Goal: Task Accomplishment & Management: Manage account settings

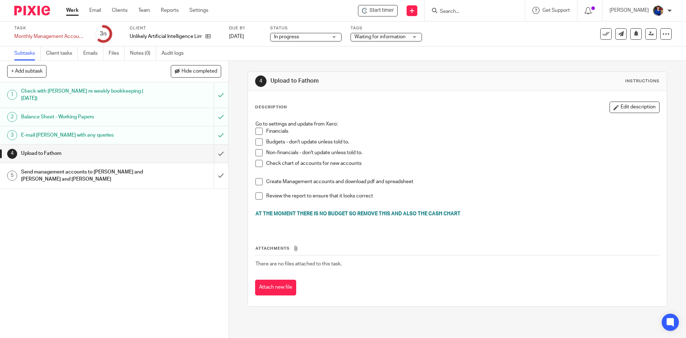
click at [73, 12] on link "Work" at bounding box center [72, 10] width 13 height 7
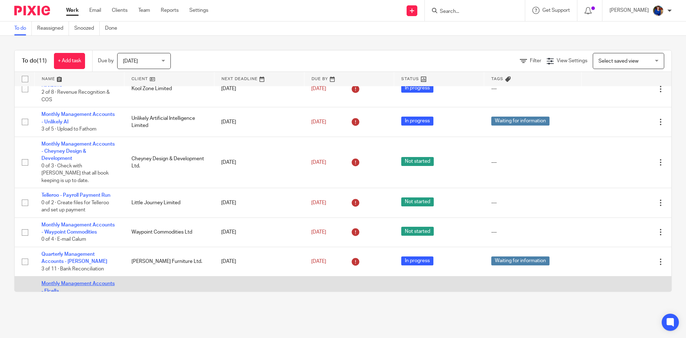
scroll to position [169, 0]
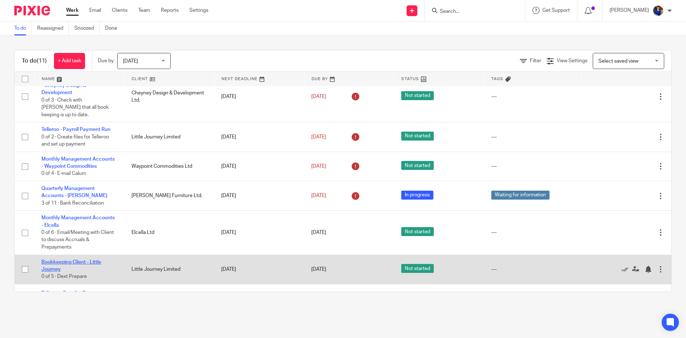
click at [78, 259] on link "Bookkeeping Client - Little Journey" at bounding box center [71, 265] width 60 height 12
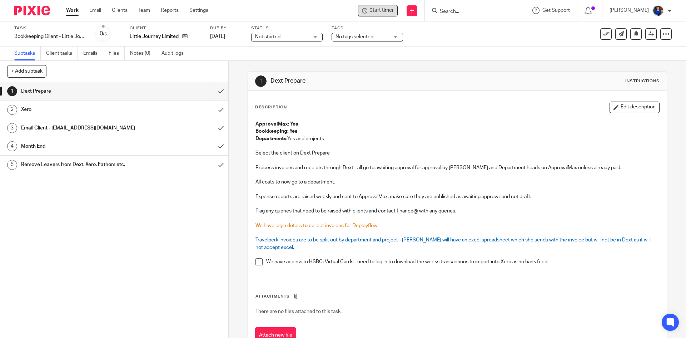
click at [380, 6] on div "Start timer" at bounding box center [378, 10] width 40 height 11
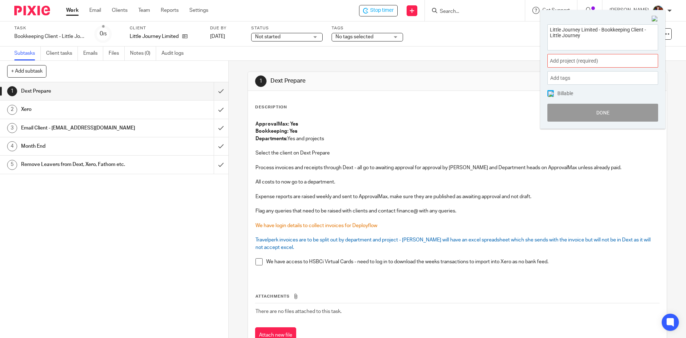
click at [561, 61] on span "Add project (required) :" at bounding box center [595, 61] width 90 height 8
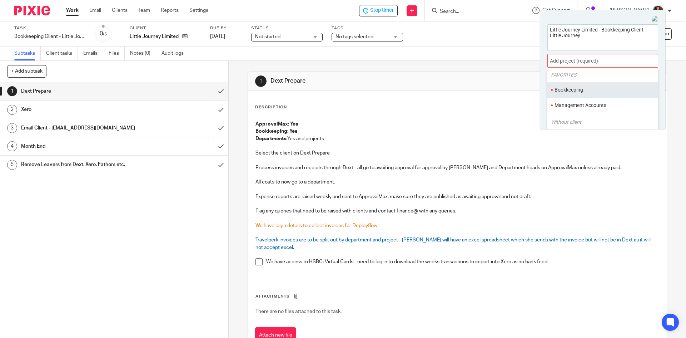
scroll to position [36, 0]
click at [570, 92] on li "Management Accounts" at bounding box center [600, 93] width 93 height 8
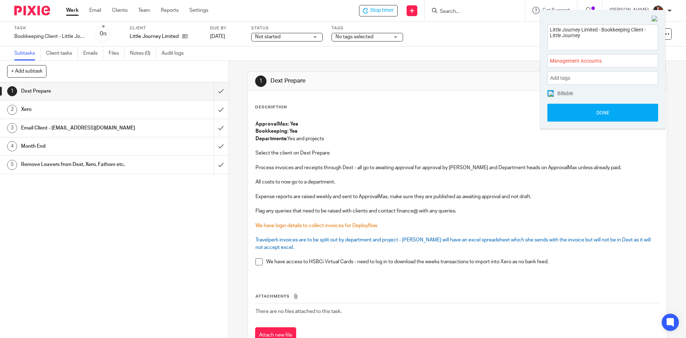
click at [565, 62] on span "Management Accounts :" at bounding box center [595, 61] width 90 height 8
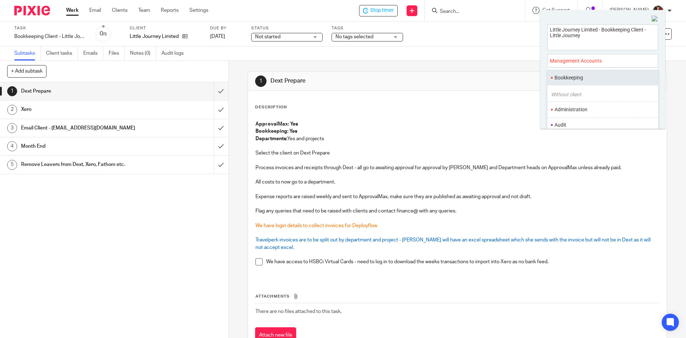
click at [563, 76] on li "Bookkeeping" at bounding box center [600, 78] width 93 height 8
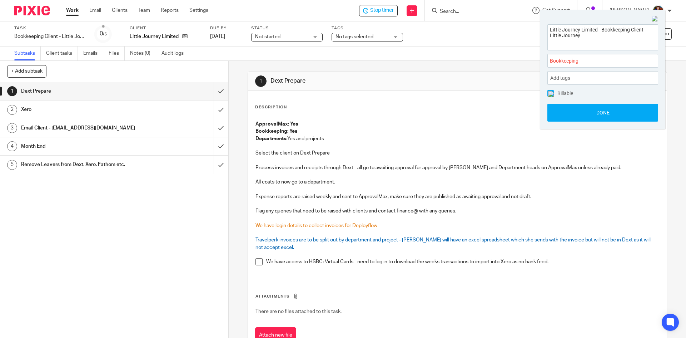
click at [551, 94] on img at bounding box center [551, 94] width 6 height 6
click at [554, 106] on button "Done" at bounding box center [602, 113] width 111 height 18
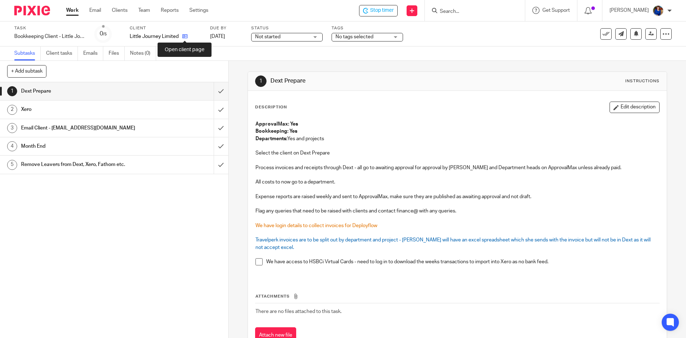
click at [185, 35] on icon at bounding box center [184, 36] width 5 height 5
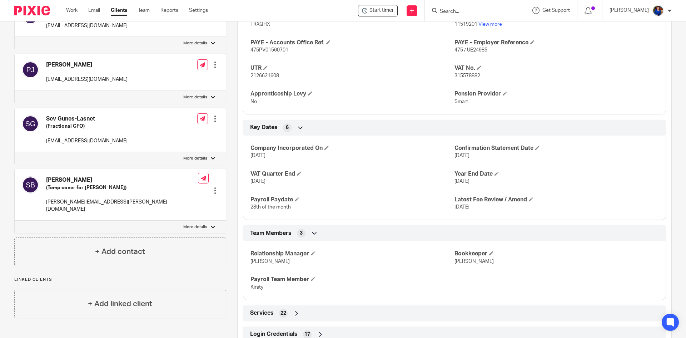
scroll to position [359, 0]
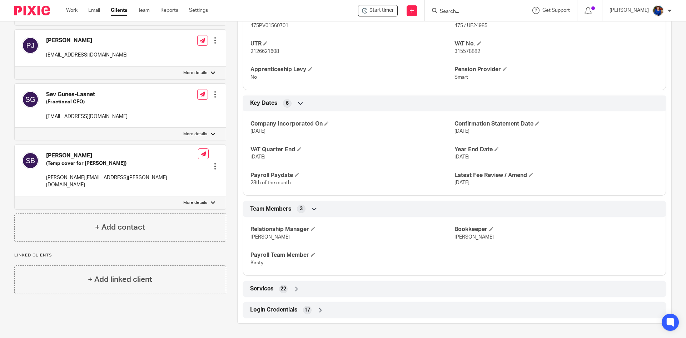
click at [287, 310] on span "Login Credentials" at bounding box center [274, 310] width 48 height 8
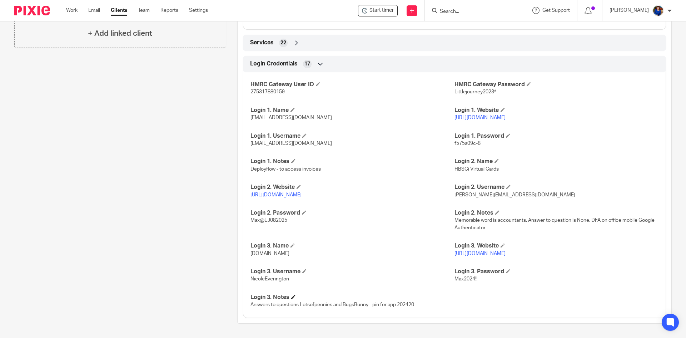
scroll to position [612, 0]
click at [302, 192] on link "https://snap.conferma.com/HSBC/en-GB/Transactions.aspx" at bounding box center [275, 194] width 51 height 5
drag, startPoint x: 289, startPoint y: 212, endPoint x: 252, endPoint y: 213, distance: 37.5
click at [247, 213] on div "HMRC Gateway User ID 275317880159 HMRC Gateway Password Littlejourney2023* Logi…" at bounding box center [454, 191] width 423 height 251
copy span "Max@LJ082025"
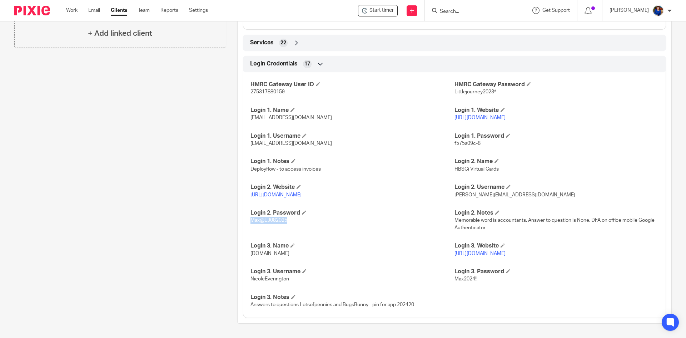
click at [506, 251] on link "https://www2.secure.hsbcnet.com/uims/dl/DSP_AUTHENTICATION;jsessionid=00002qCLc…" at bounding box center [479, 253] width 51 height 5
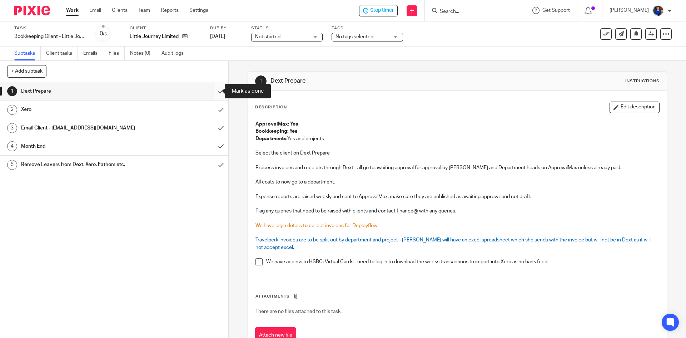
click at [213, 91] on input "submit" at bounding box center [114, 91] width 228 height 18
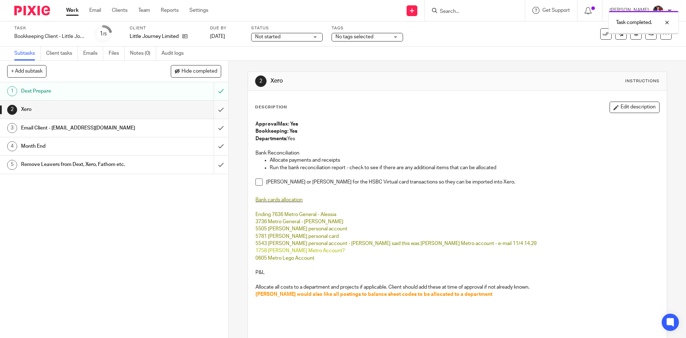
click at [215, 110] on input "submit" at bounding box center [114, 109] width 228 height 18
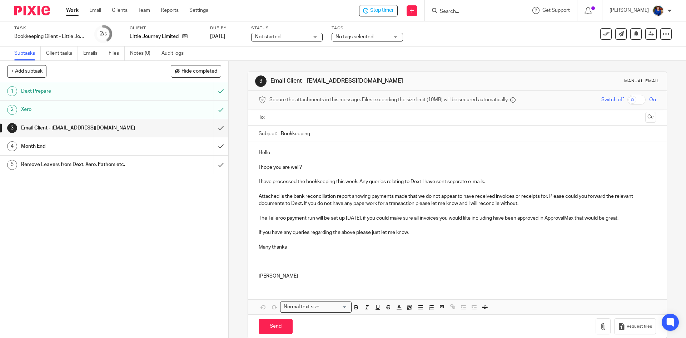
click at [321, 121] on ul at bounding box center [457, 117] width 375 height 12
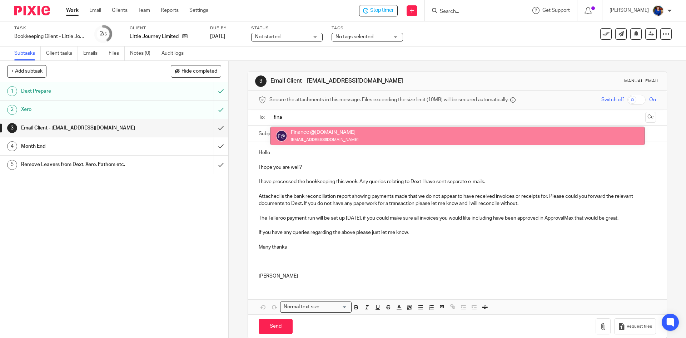
type input "fina"
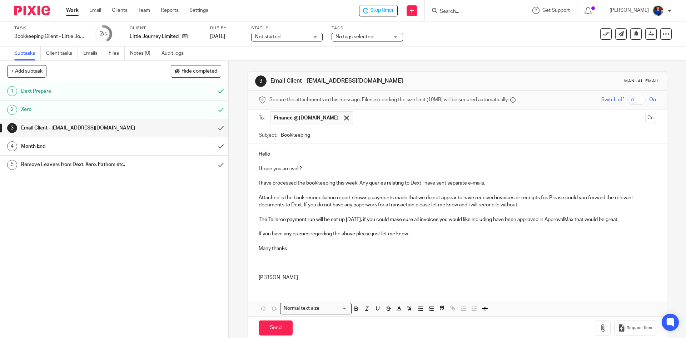
click at [495, 181] on p "I have processed the bookkeeping this week. Any queries relating to Dext I have…" at bounding box center [457, 182] width 397 height 7
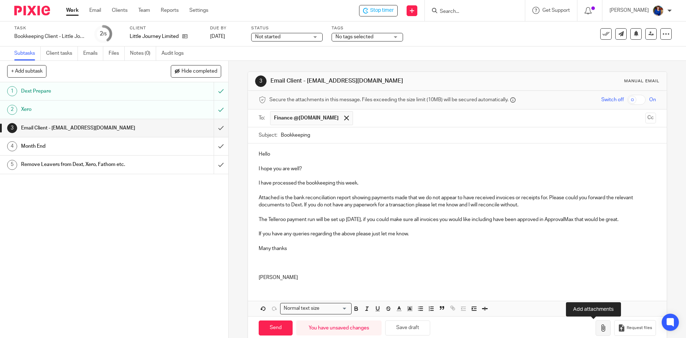
click at [599, 328] on icon "button" at bounding box center [602, 327] width 7 height 7
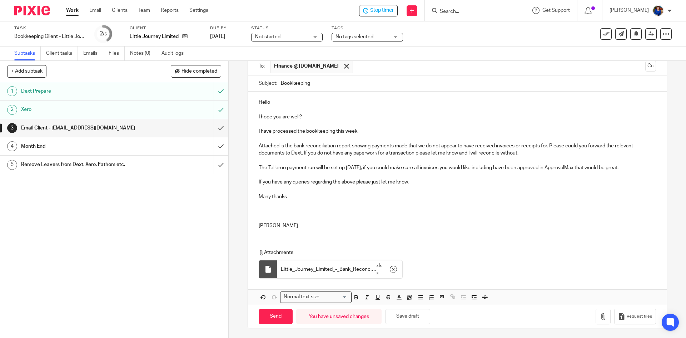
scroll to position [53, 0]
click at [277, 315] on input "Send" at bounding box center [276, 315] width 34 height 15
type input "Sent"
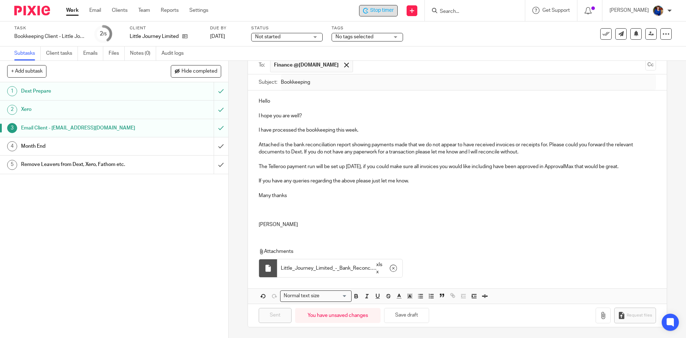
click at [388, 10] on span "Stop timer" at bounding box center [382, 11] width 24 height 8
click at [602, 33] on icon at bounding box center [605, 33] width 7 height 7
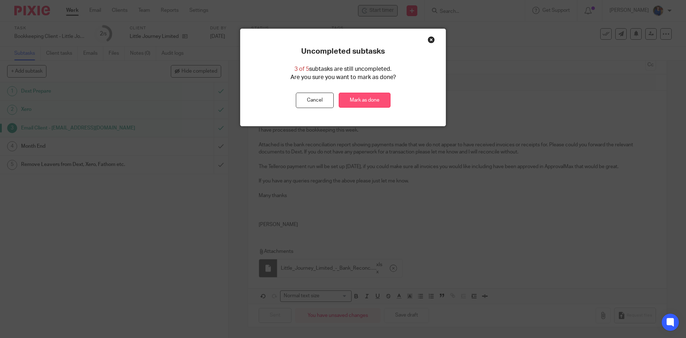
click at [365, 100] on link "Mark as done" at bounding box center [365, 100] width 52 height 15
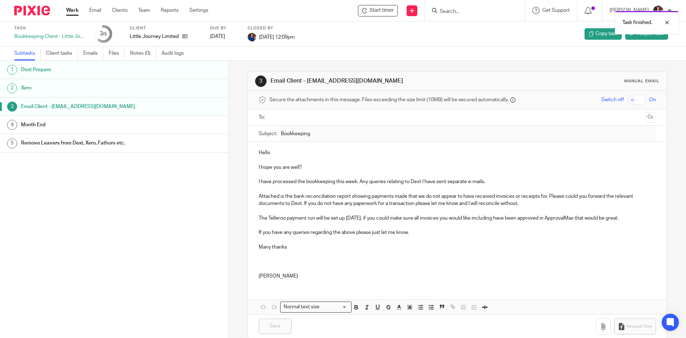
click at [73, 11] on link "Work" at bounding box center [72, 10] width 13 height 7
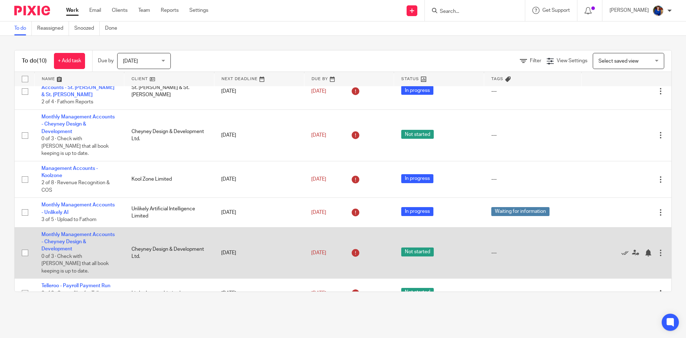
scroll to position [36, 0]
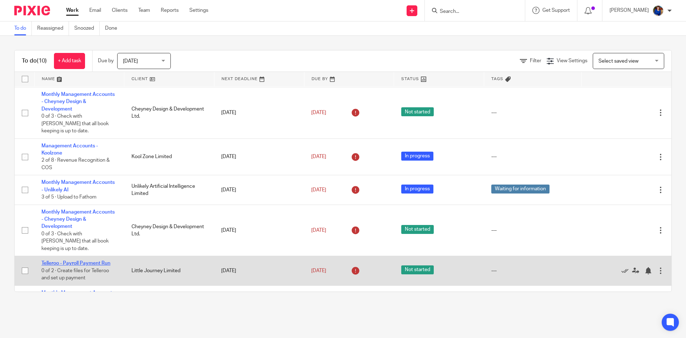
click at [104, 260] on link "Telleroo - Payroll Payment Run" at bounding box center [75, 262] width 69 height 5
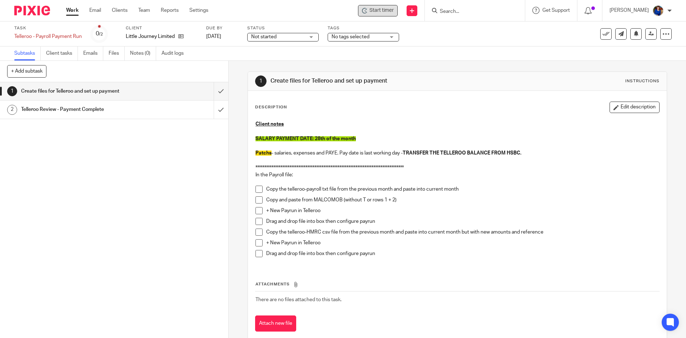
click at [373, 11] on span "Start timer" at bounding box center [381, 11] width 24 height 8
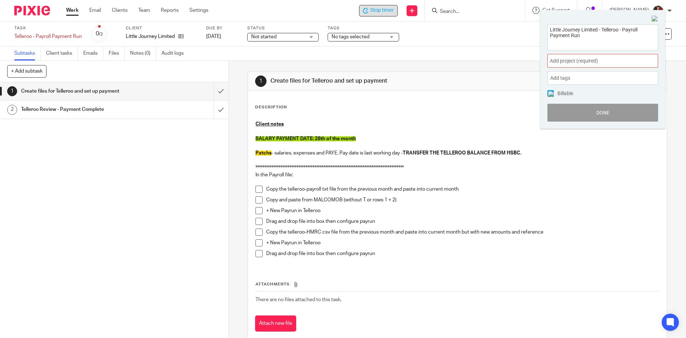
click at [588, 61] on span "Add project (required) :" at bounding box center [595, 61] width 90 height 8
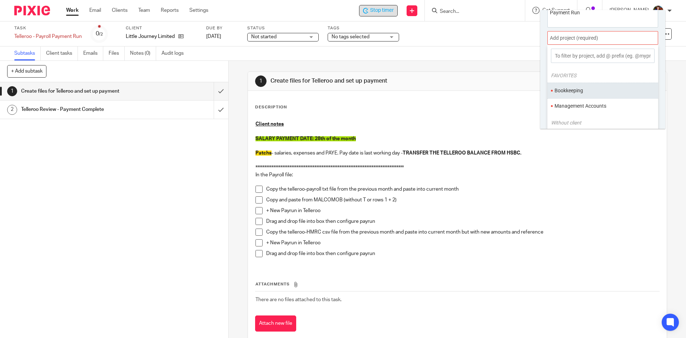
scroll to position [35, 0]
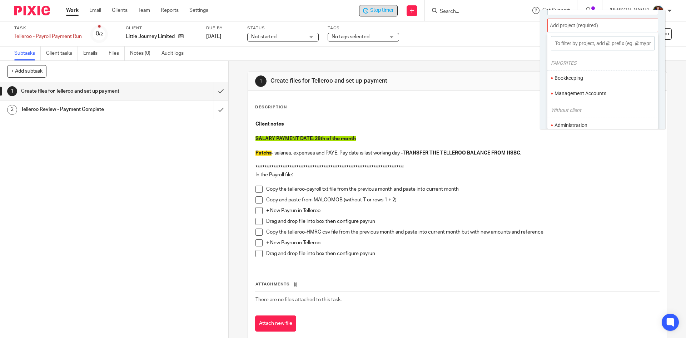
click at [579, 75] on li "Bookkeeping" at bounding box center [600, 78] width 93 height 8
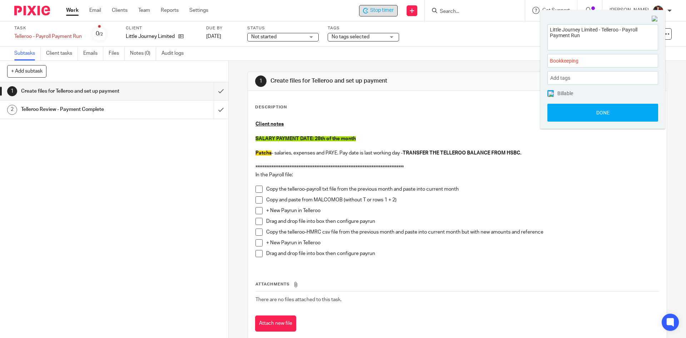
scroll to position [0, 0]
click at [550, 93] on img at bounding box center [551, 94] width 6 height 6
click at [564, 111] on button "Done" at bounding box center [602, 113] width 111 height 18
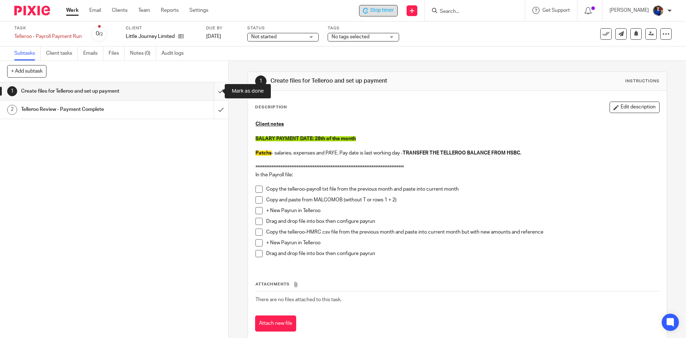
click at [212, 93] on input "submit" at bounding box center [114, 91] width 228 height 18
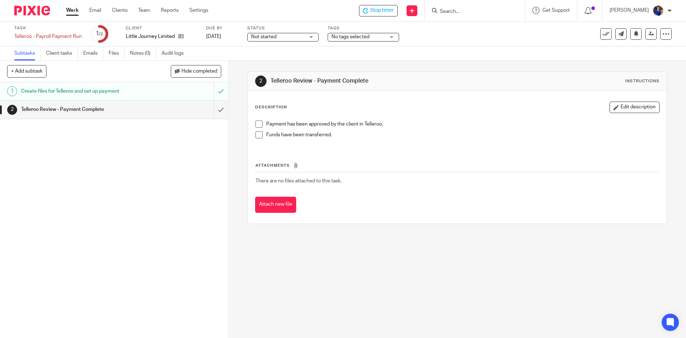
click at [368, 36] on span "No tags selected" at bounding box center [351, 36] width 38 height 5
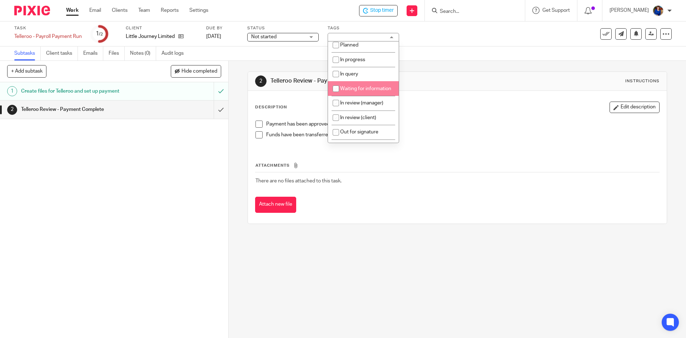
scroll to position [71, 0]
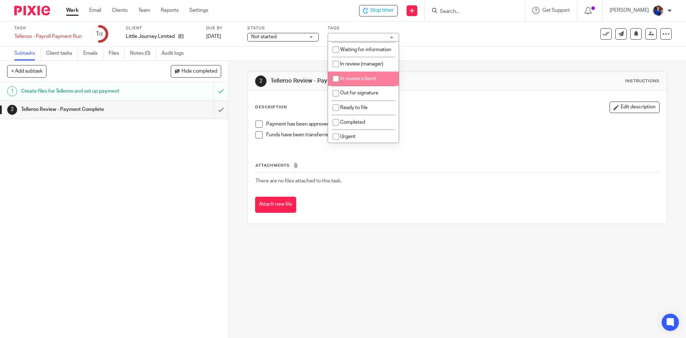
click at [340, 84] on input "checkbox" at bounding box center [336, 79] width 14 height 14
checkbox input "true"
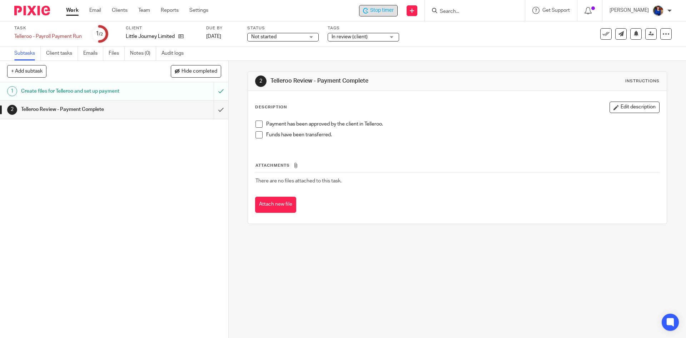
click at [377, 13] on span "Stop timer" at bounding box center [382, 11] width 24 height 8
click at [89, 87] on h1 "Create files for Telleroo and set up payment" at bounding box center [83, 91] width 124 height 11
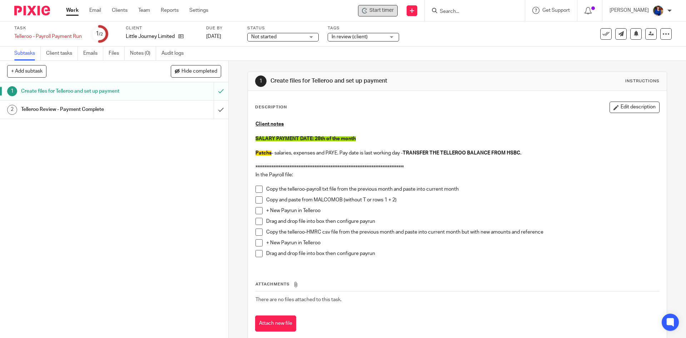
click at [384, 9] on span "Start timer" at bounding box center [381, 11] width 24 height 8
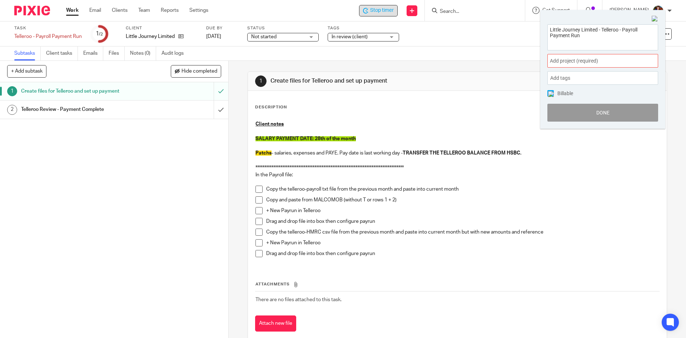
click at [576, 57] on div "Add project (required) :" at bounding box center [602, 61] width 111 height 14
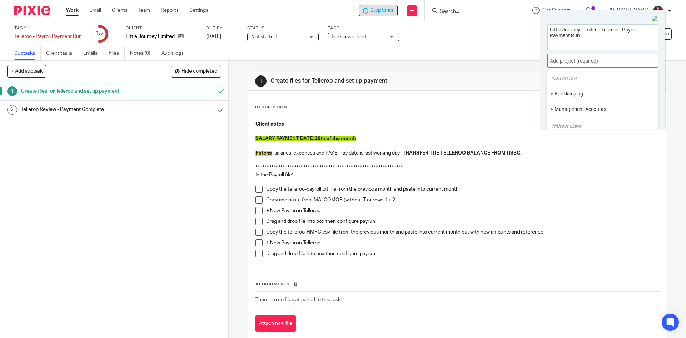
scroll to position [36, 0]
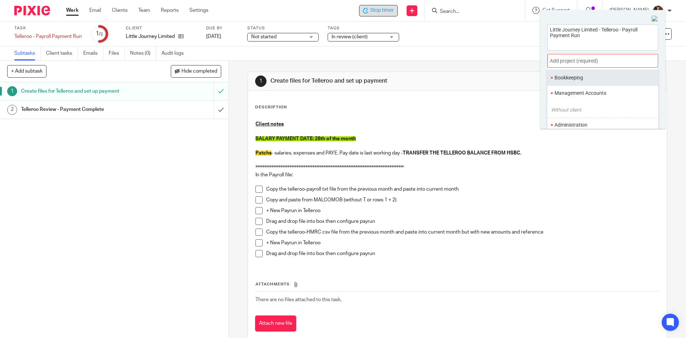
click at [570, 79] on li "Bookkeeping" at bounding box center [600, 78] width 93 height 8
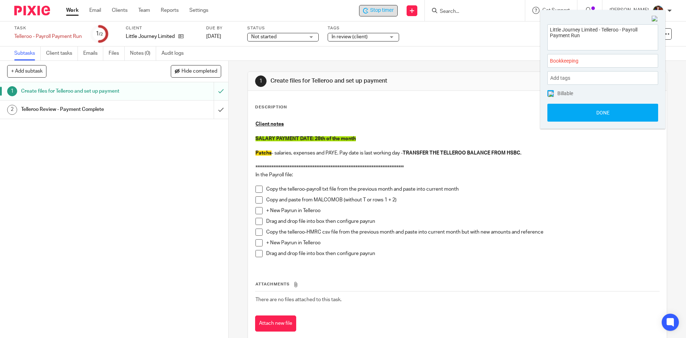
drag, startPoint x: 551, startPoint y: 93, endPoint x: 554, endPoint y: 102, distance: 9.8
click at [551, 94] on img at bounding box center [551, 94] width 6 height 6
click at [557, 112] on button "Done" at bounding box center [602, 113] width 111 height 18
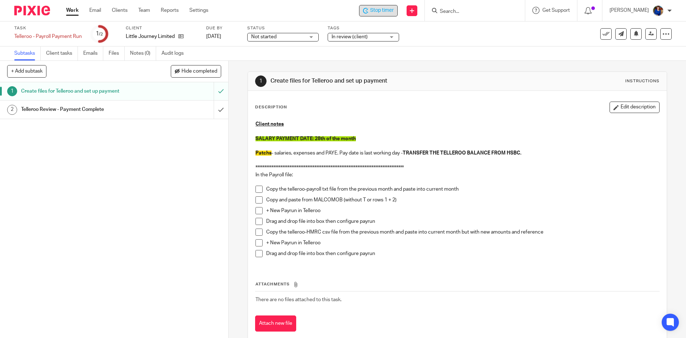
click at [377, 9] on span "Stop timer" at bounding box center [382, 11] width 24 height 8
click at [70, 10] on link "Work" at bounding box center [72, 10] width 13 height 7
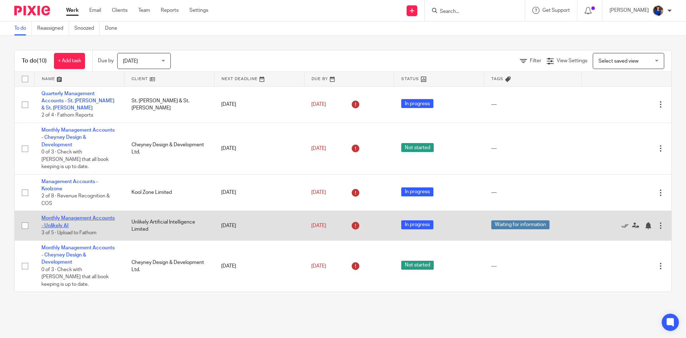
click at [101, 215] on link "Monthly Management Accounts - Unlikely AI" at bounding box center [77, 221] width 73 height 12
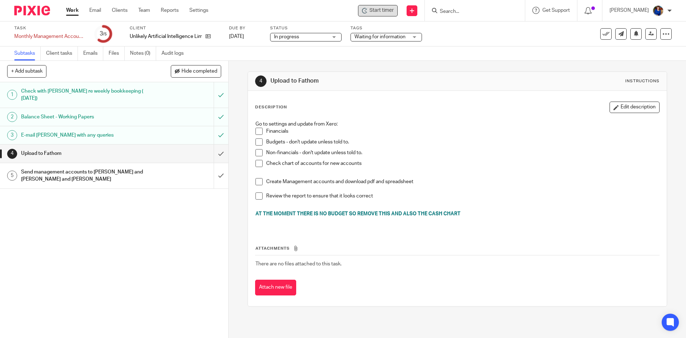
click at [377, 11] on span "Start timer" at bounding box center [381, 11] width 24 height 8
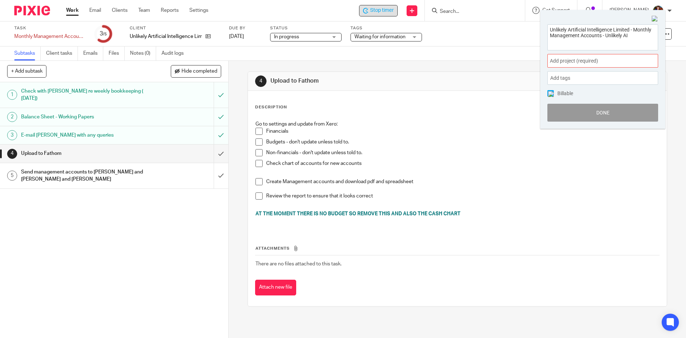
click at [630, 59] on span "Add project (required) :" at bounding box center [595, 61] width 90 height 8
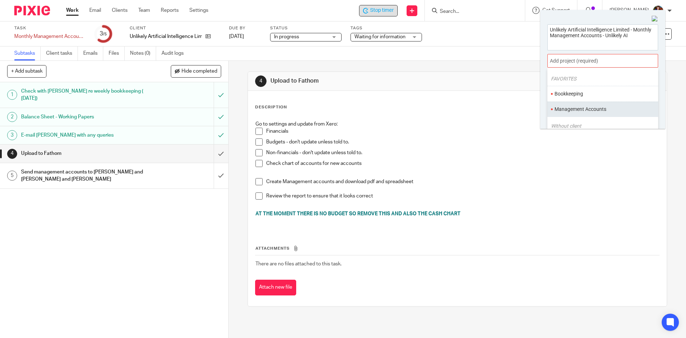
scroll to position [36, 0]
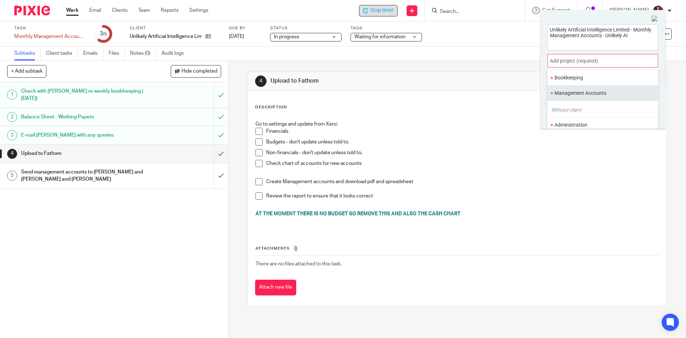
click at [616, 93] on li "Management Accounts" at bounding box center [600, 93] width 93 height 8
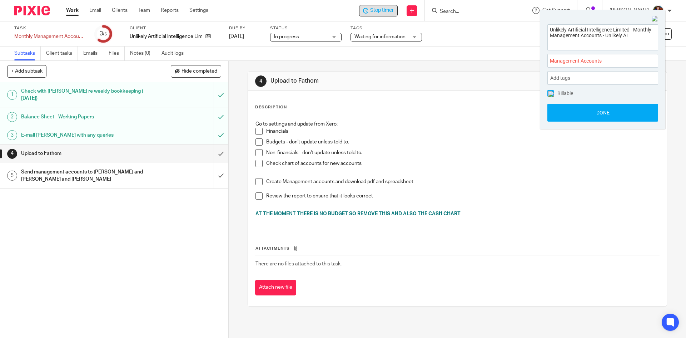
click at [550, 93] on img at bounding box center [551, 94] width 6 height 6
click at [563, 113] on button "Done" at bounding box center [602, 113] width 111 height 18
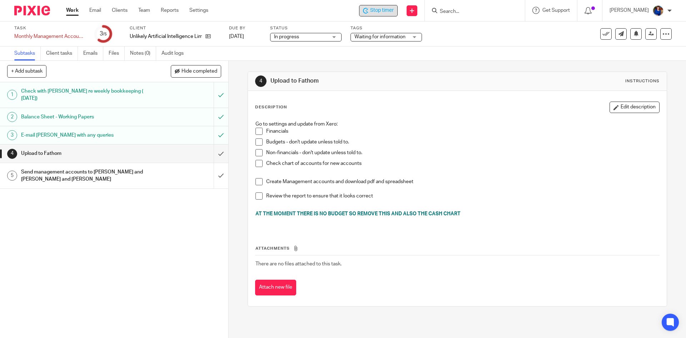
click at [373, 11] on span "Stop timer" at bounding box center [382, 11] width 24 height 8
